Goal: Feedback & Contribution: Submit feedback/report problem

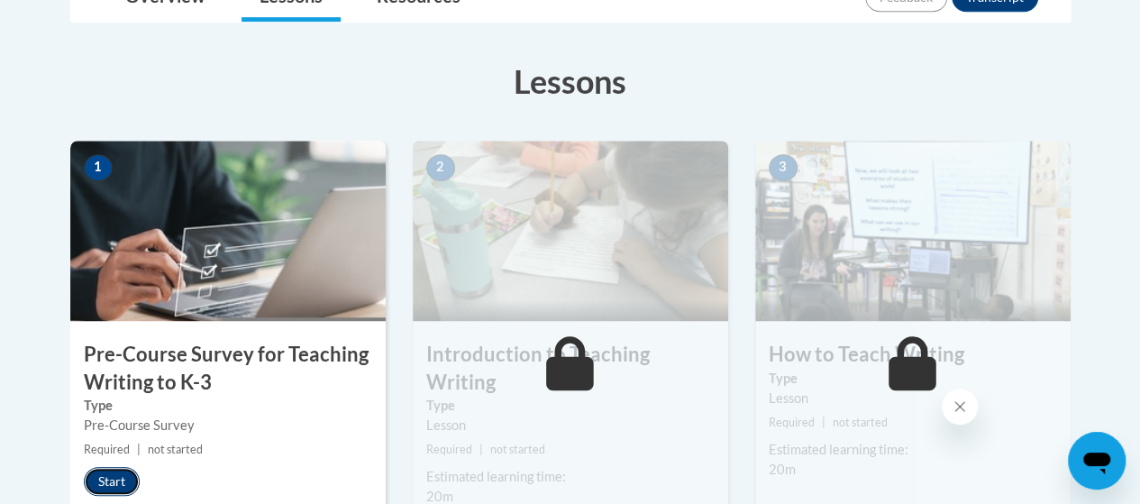
click at [108, 480] on button "Start" at bounding box center [112, 481] width 56 height 29
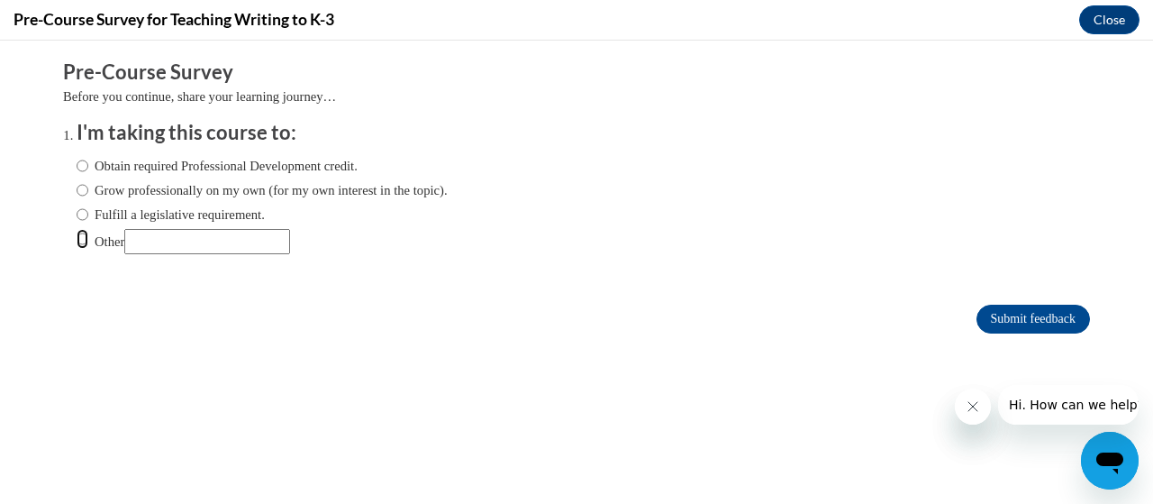
click at [77, 239] on input "Other" at bounding box center [83, 239] width 12 height 20
radio input "true"
click at [150, 243] on input "Other" at bounding box center [207, 241] width 166 height 25
type input "be a better writing teacher"
click at [1038, 318] on input "Submit feedback" at bounding box center [1034, 318] width 114 height 29
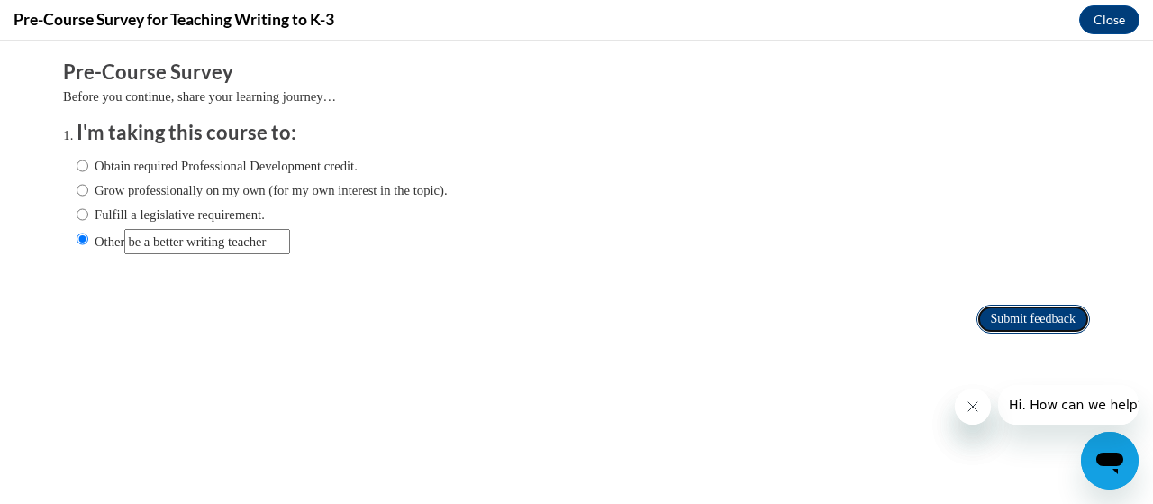
click at [989, 320] on input "Submit feedback" at bounding box center [1034, 318] width 114 height 29
click at [569, 295] on form "Pre-Course Survey Before you continue, share your learning journey… I'm taking …" at bounding box center [576, 206] width 1027 height 294
click at [570, 295] on form "Pre-Course Survey Before you continue, share your learning journey… I'm taking …" at bounding box center [576, 206] width 1027 height 294
click at [1009, 309] on input "Submit feedback" at bounding box center [1034, 318] width 114 height 29
click at [1011, 318] on input "Submit feedback" at bounding box center [1034, 318] width 114 height 29
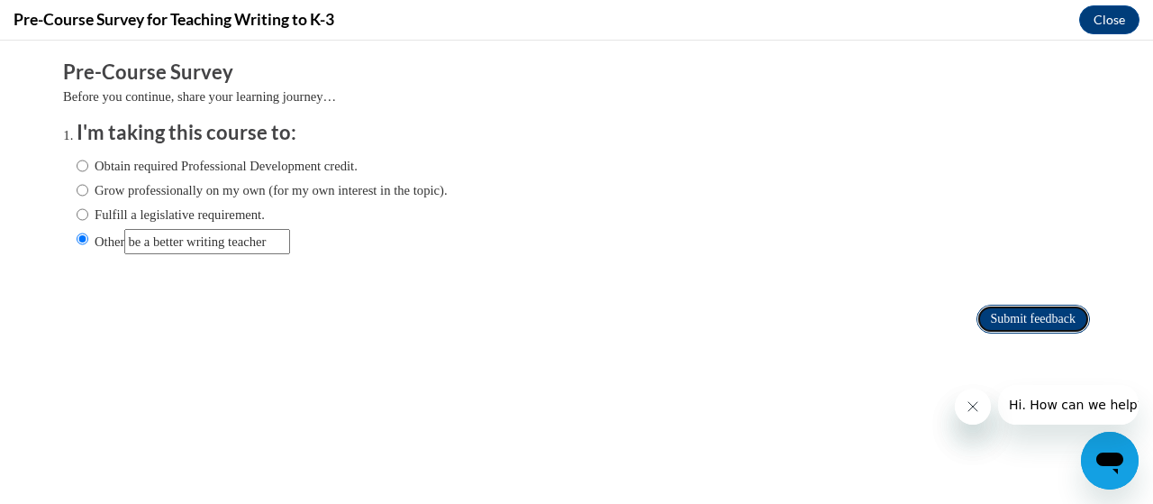
click at [1011, 318] on input "Submit feedback" at bounding box center [1034, 318] width 114 height 29
click at [1110, 21] on button "Close" at bounding box center [1109, 19] width 60 height 29
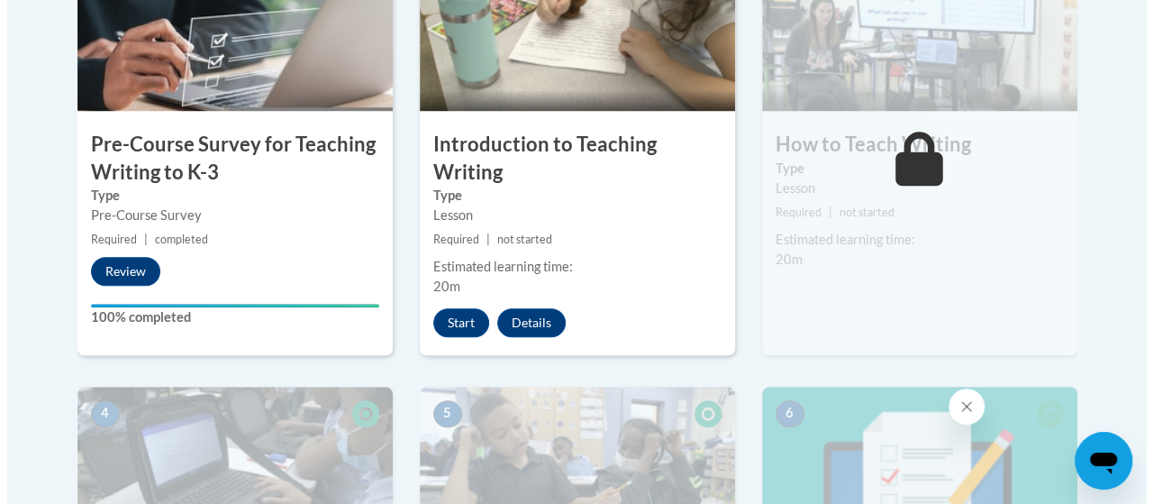
scroll to position [677, 0]
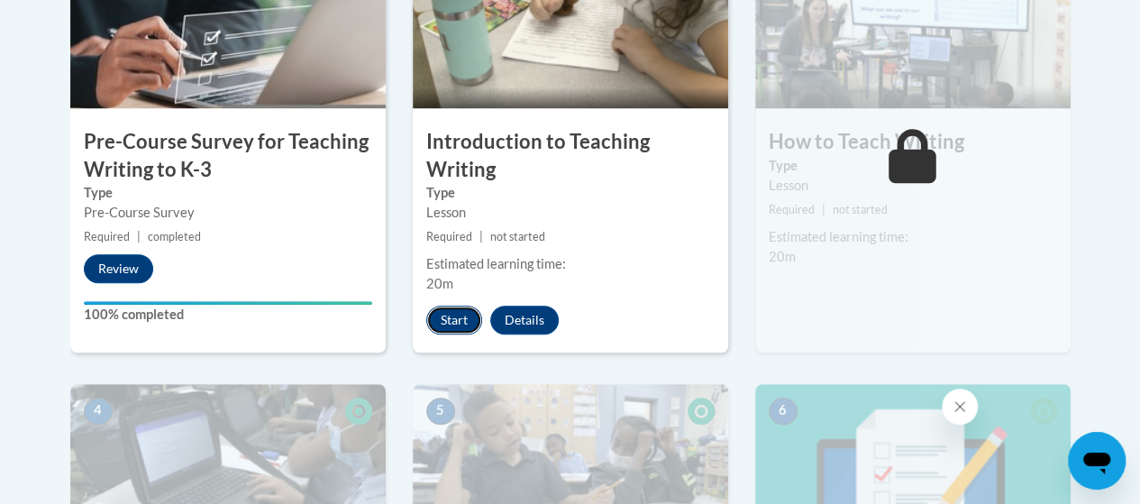
click at [452, 318] on button "Start" at bounding box center [454, 319] width 56 height 29
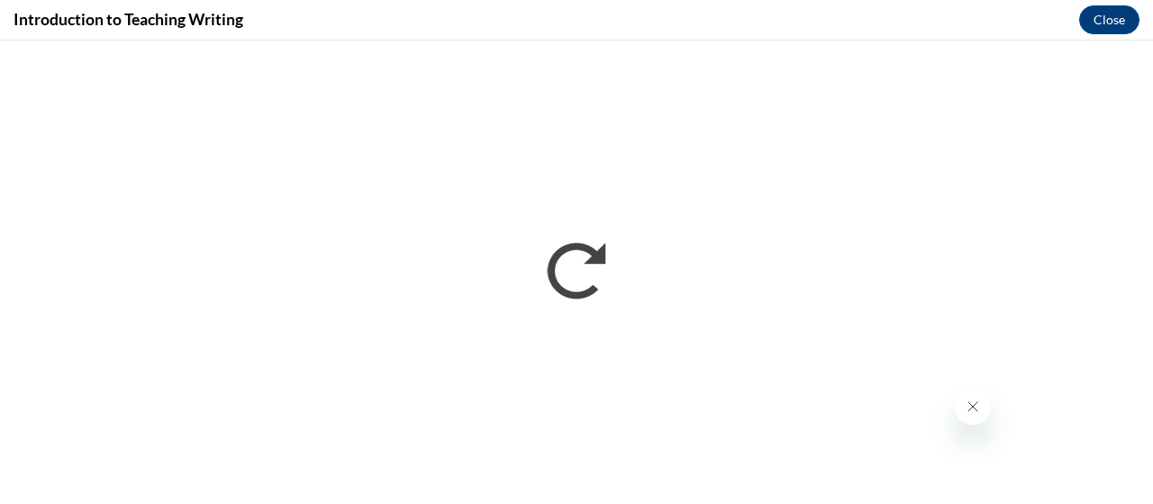
scroll to position [0, 0]
